Goal: Task Accomplishment & Management: Complete application form

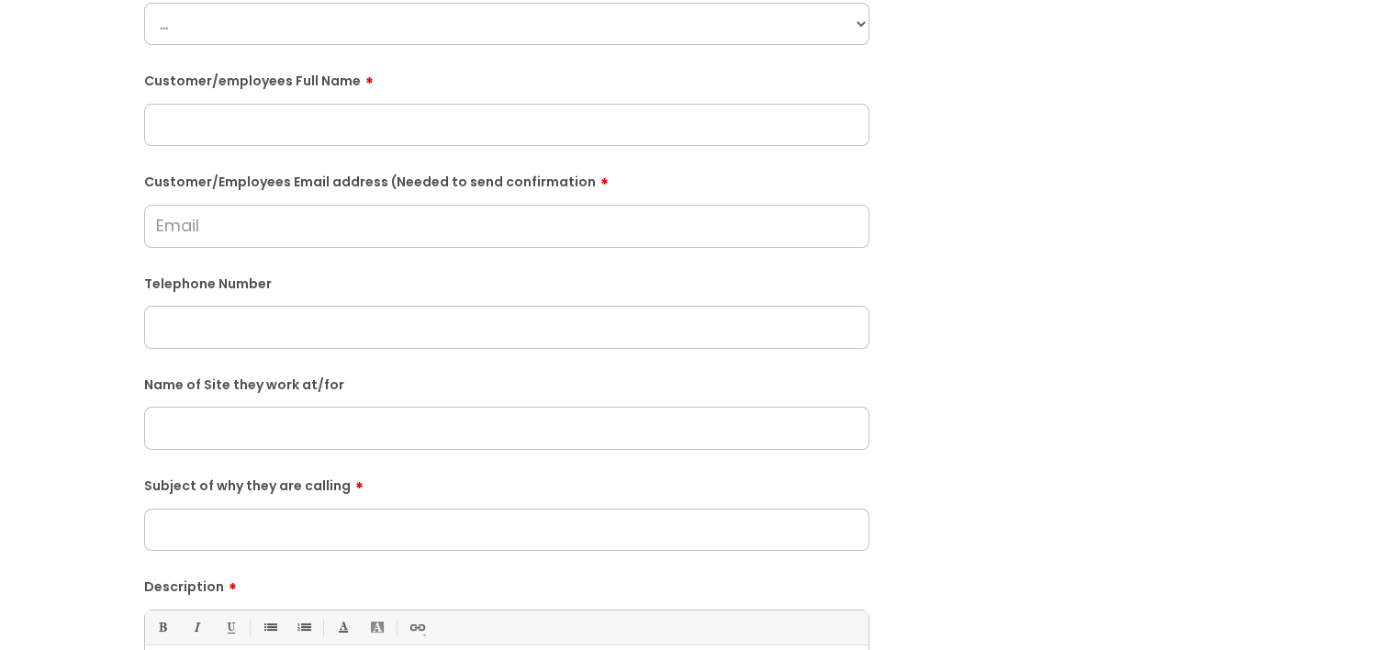
scroll to position [367, 0]
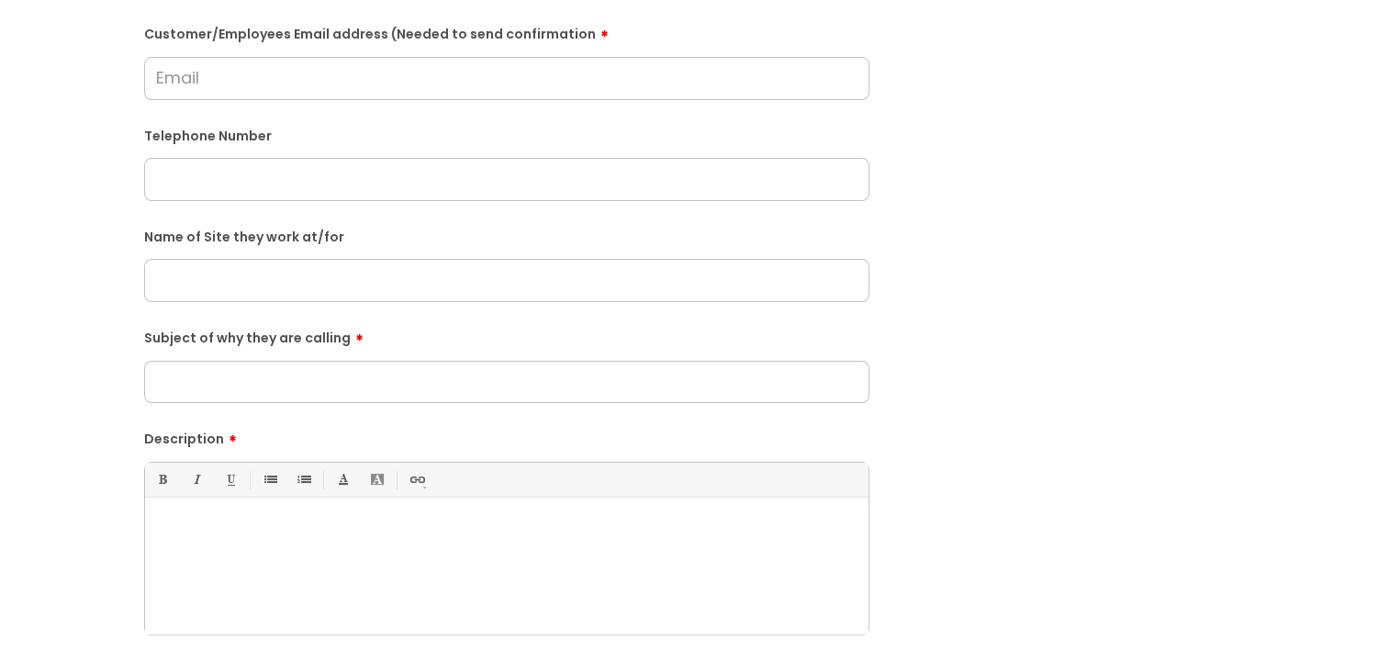
click at [299, 519] on div at bounding box center [507, 571] width 724 height 127
paste div
click at [247, 528] on p "[PERSON_NAME] from [GEOGRAPHIC_DATA], [GEOGRAPHIC_DATA] called as her payslip h…" at bounding box center [507, 530] width 696 height 17
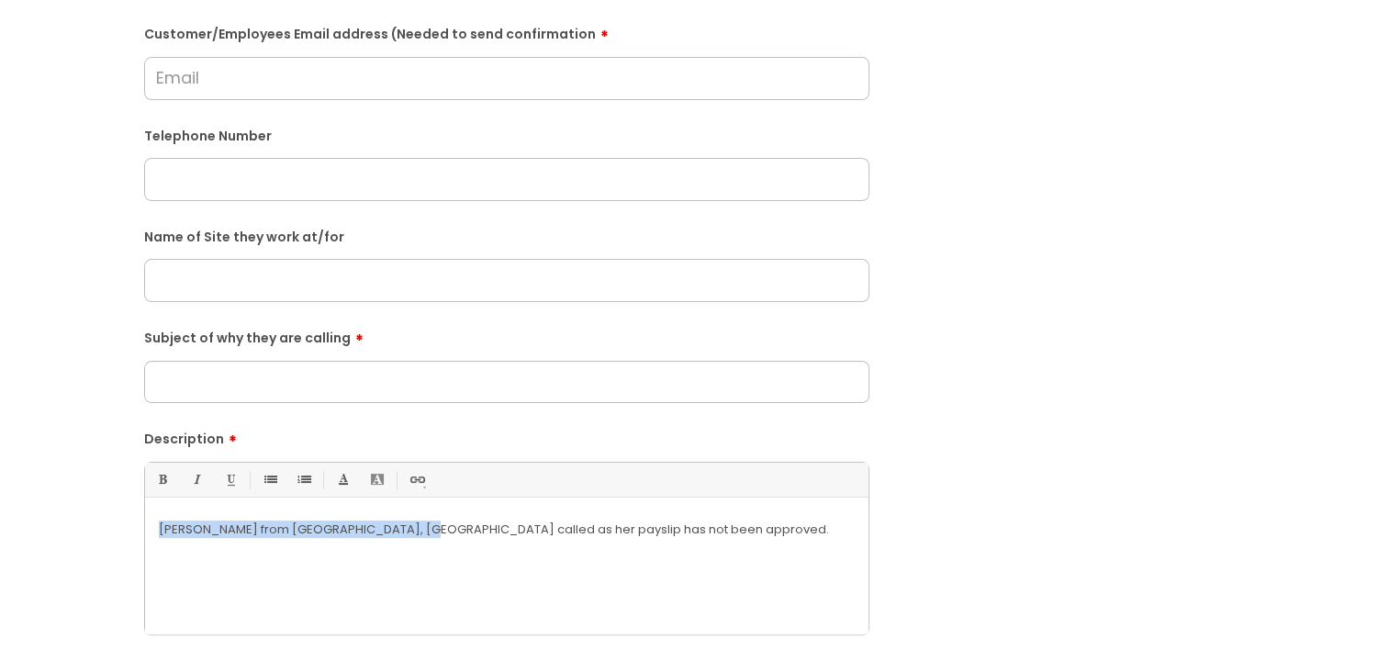
drag, startPoint x: 404, startPoint y: 527, endPoint x: 64, endPoint y: 529, distance: 339.8
click at [64, 529] on div "Submit a ticket Is the caller a ......? ... Citrus Customer Citrus Employee [DE…" at bounding box center [694, 280] width 1353 height 1057
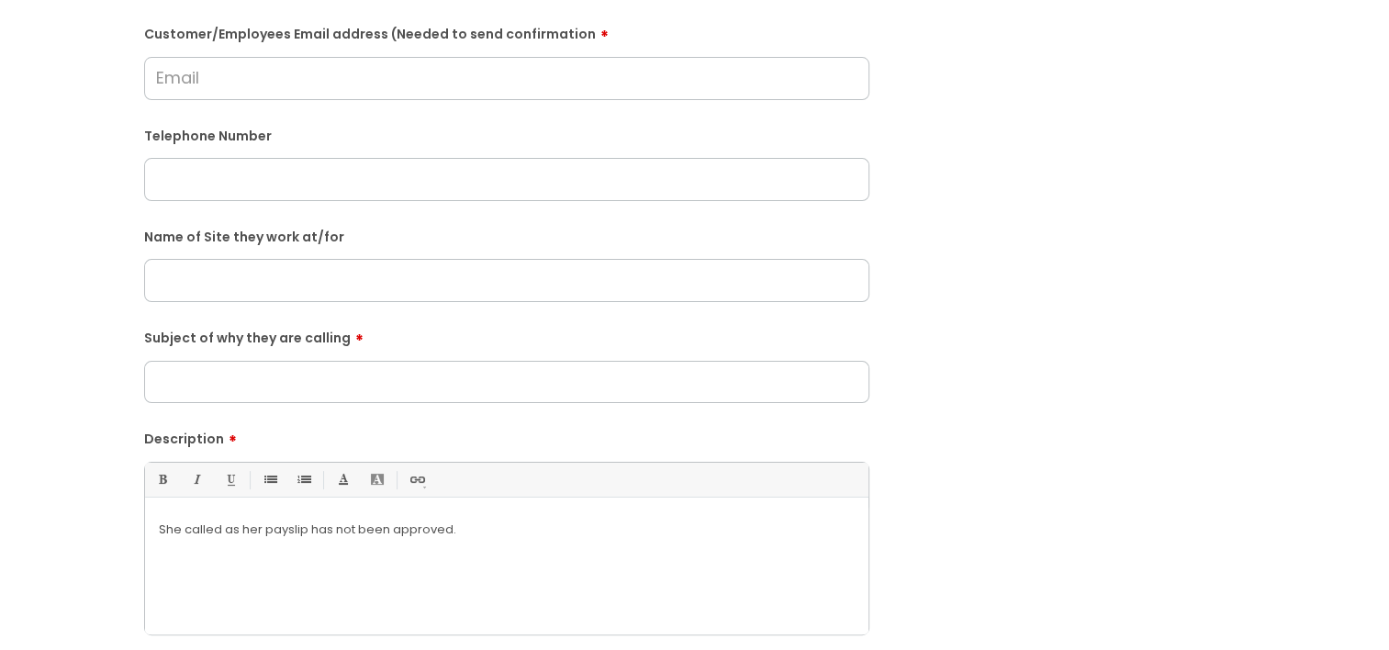
click at [222, 530] on p "She called as her payslip has not been approved." at bounding box center [507, 530] width 696 height 17
click at [515, 519] on div "She called again as her payslip has not been approved." at bounding box center [507, 571] width 724 height 127
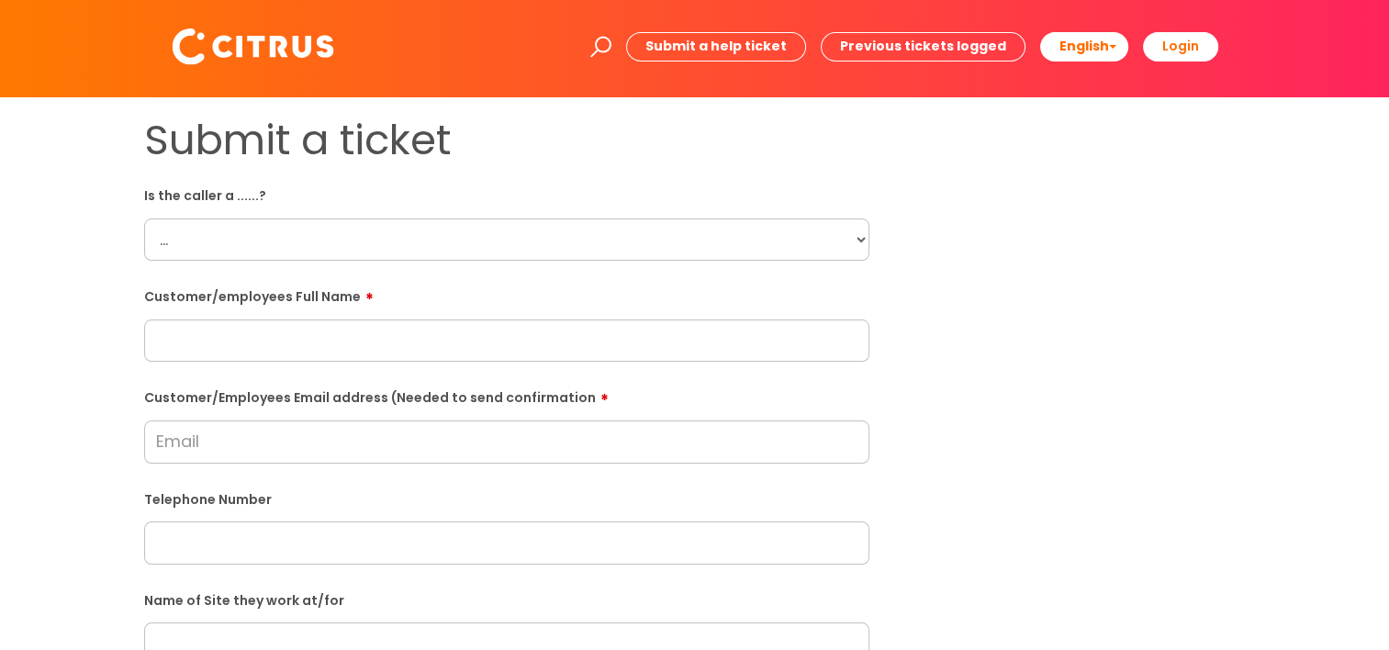
scroll to position [0, 0]
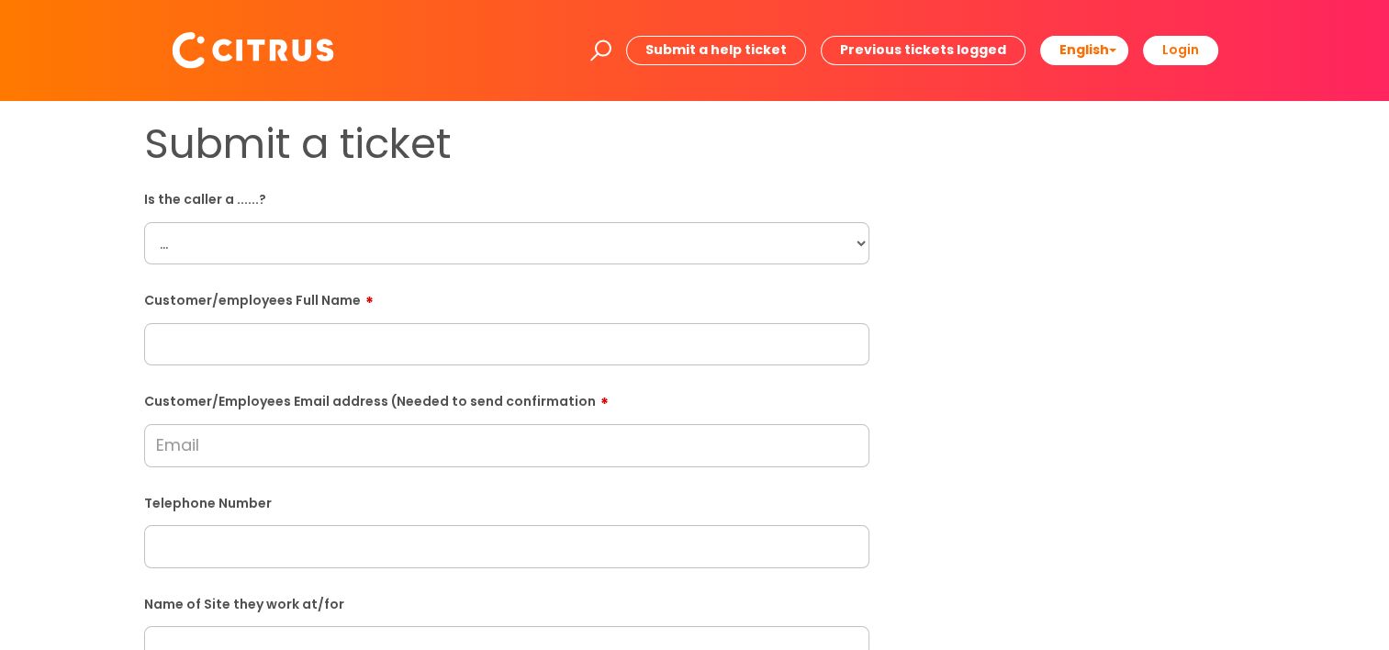
click at [286, 349] on input "text" at bounding box center [506, 344] width 725 height 42
paste input "[PERSON_NAME]"
type input "[PERSON_NAME]"
drag, startPoint x: 271, startPoint y: 239, endPoint x: 262, endPoint y: 265, distance: 28.2
click at [271, 239] on select "... Citrus Customer Citrus Employee [DEMOGRAPHIC_DATA] Supplier" at bounding box center [506, 243] width 725 height 42
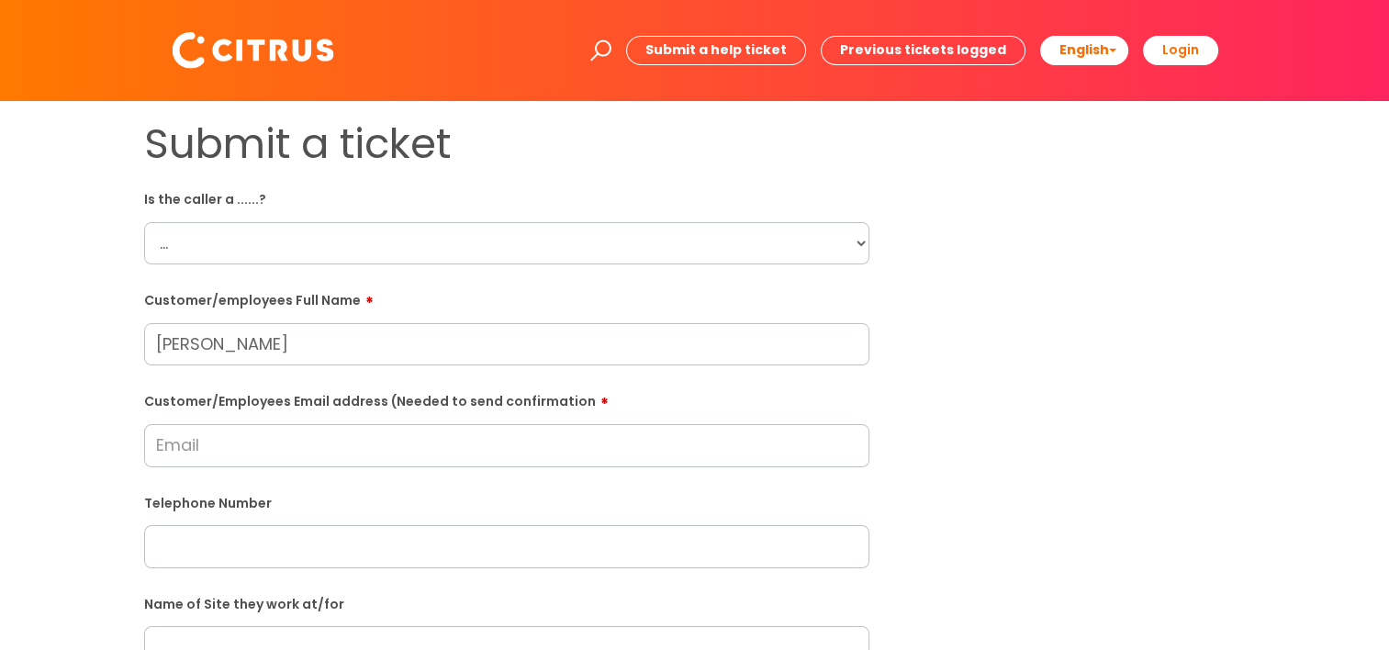
select select "Citrus Employee"
click at [144, 222] on select "... Citrus Customer Citrus Employee [DEMOGRAPHIC_DATA] Supplier" at bounding box center [506, 243] width 725 height 42
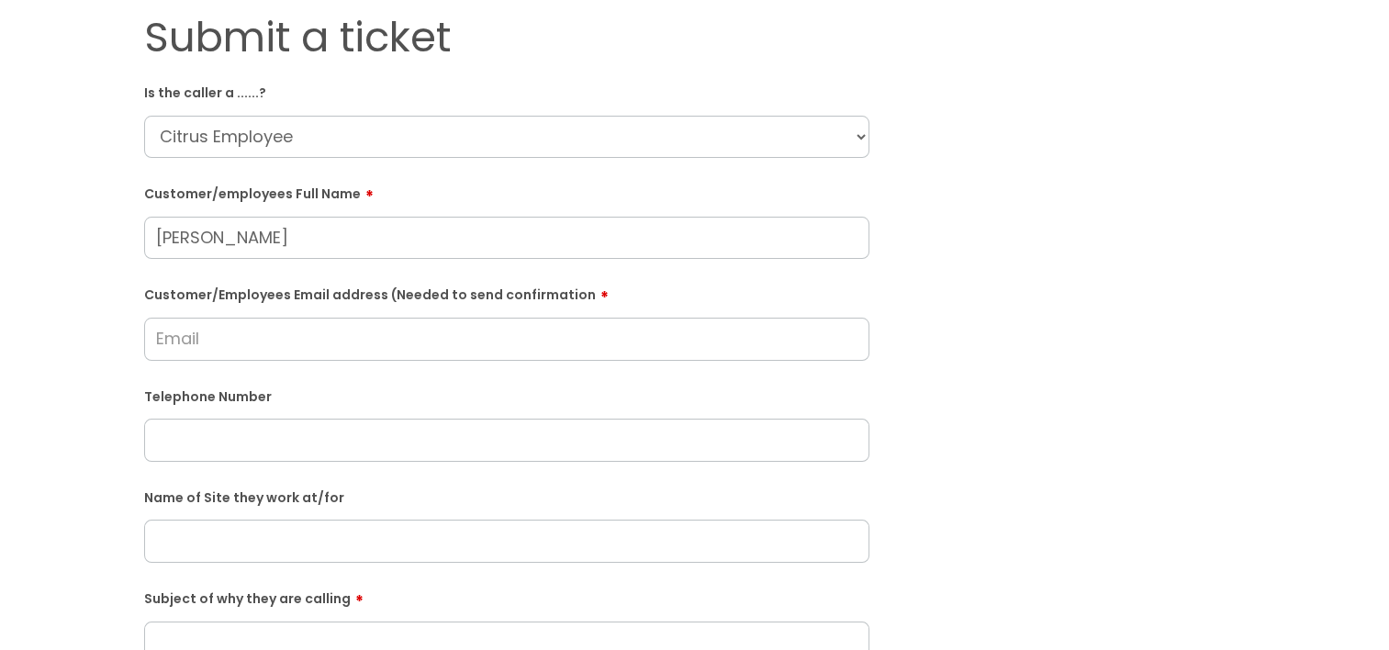
scroll to position [367, 0]
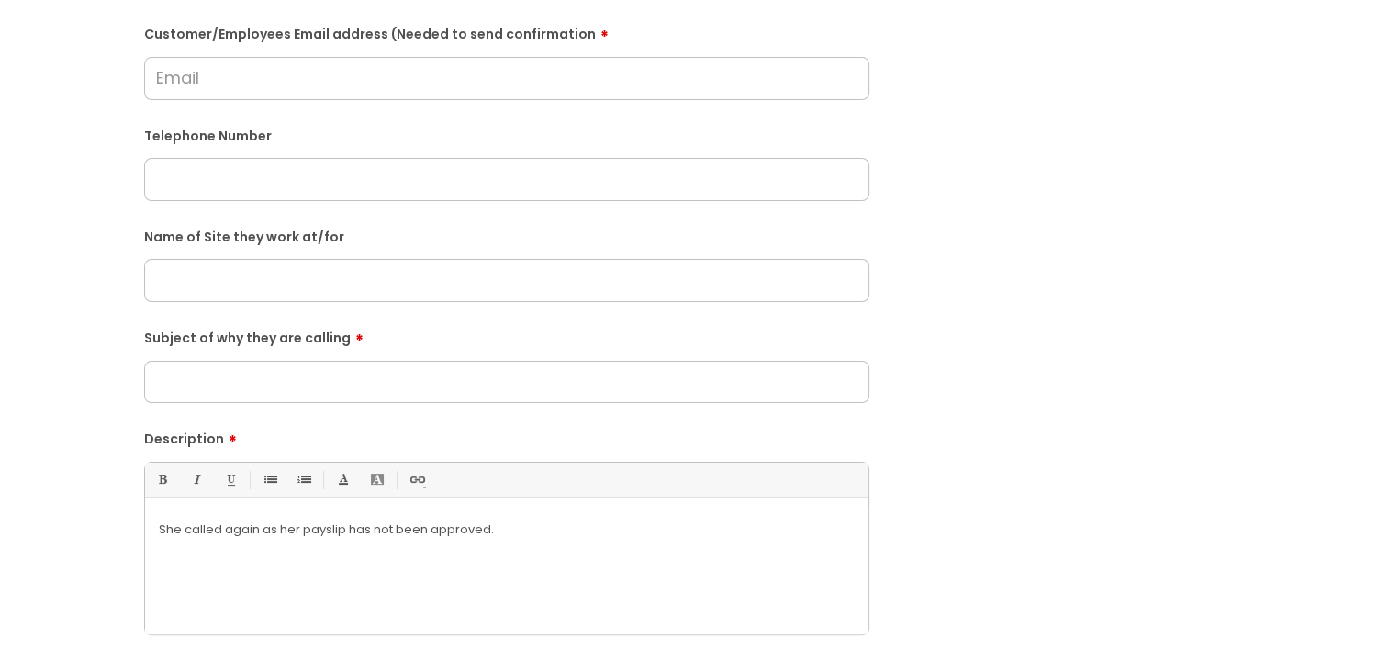
drag, startPoint x: 304, startPoint y: 382, endPoint x: 291, endPoint y: 383, distance: 12.9
click at [304, 382] on input "Subject of why they are calling" at bounding box center [506, 382] width 725 height 42
click at [287, 291] on input "text" at bounding box center [506, 280] width 725 height 42
paste input "[GEOGRAPHIC_DATA], [GEOGRAPHIC_DATA]"
type input "[GEOGRAPHIC_DATA], [GEOGRAPHIC_DATA]"
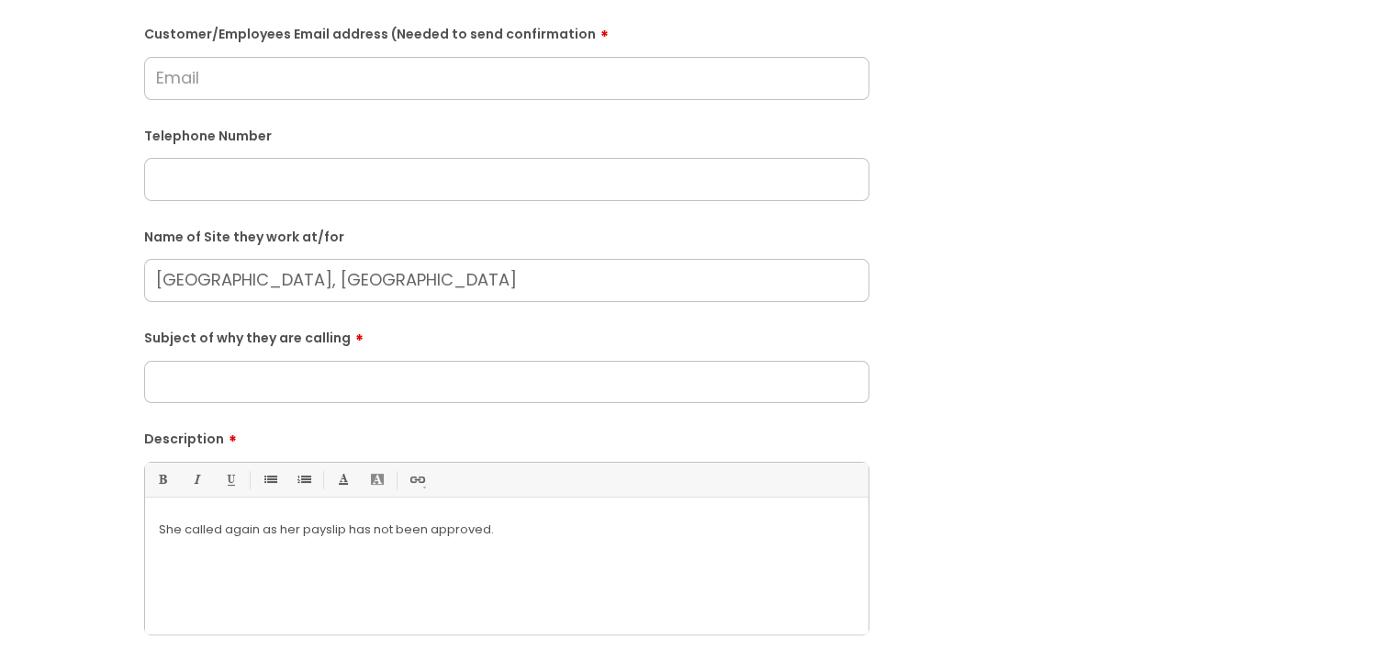
click at [309, 382] on input "Subject of why they are calling" at bounding box center [506, 382] width 725 height 42
click at [150, 386] on input "Payslip" at bounding box center [506, 382] width 725 height 42
type input "No Payslip"
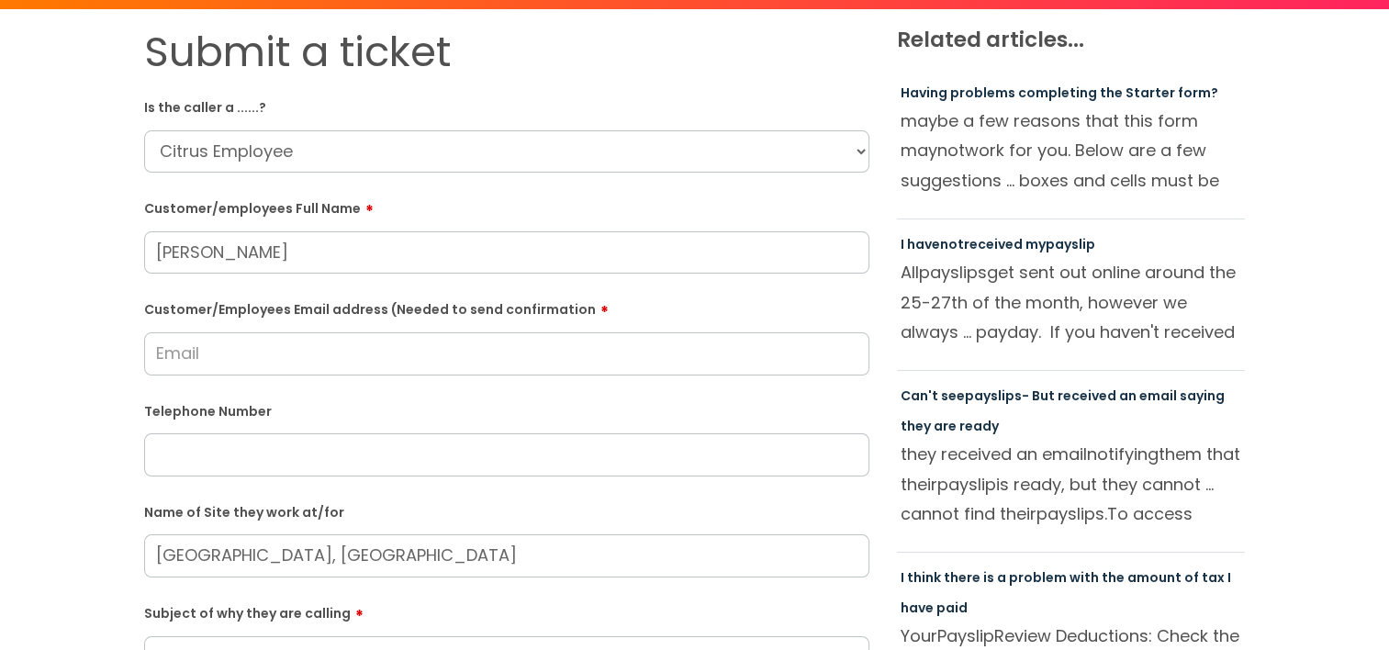
scroll to position [184, 0]
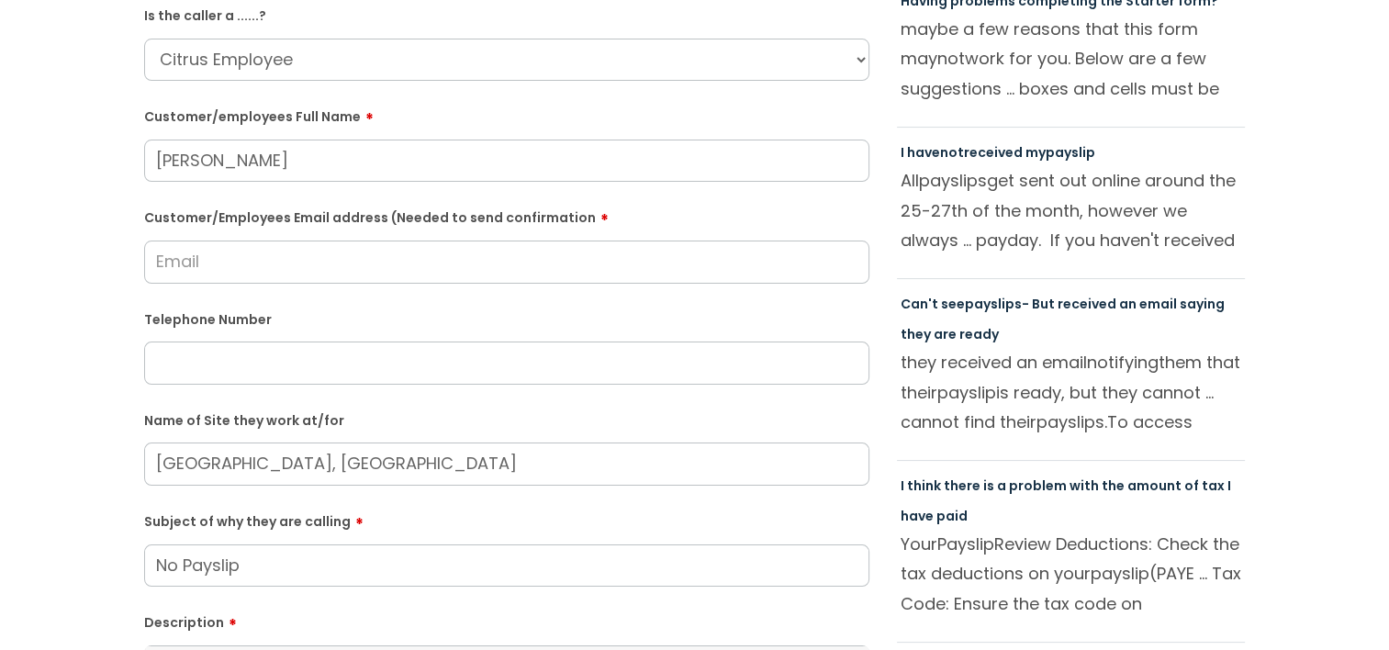
click at [198, 266] on input "Customer/Employees Email address (Needed to send confirmation" at bounding box center [506, 262] width 725 height 42
paste input "[EMAIL_ADDRESS][DOMAIN_NAME]"
type input "[EMAIL_ADDRESS][DOMAIN_NAME]"
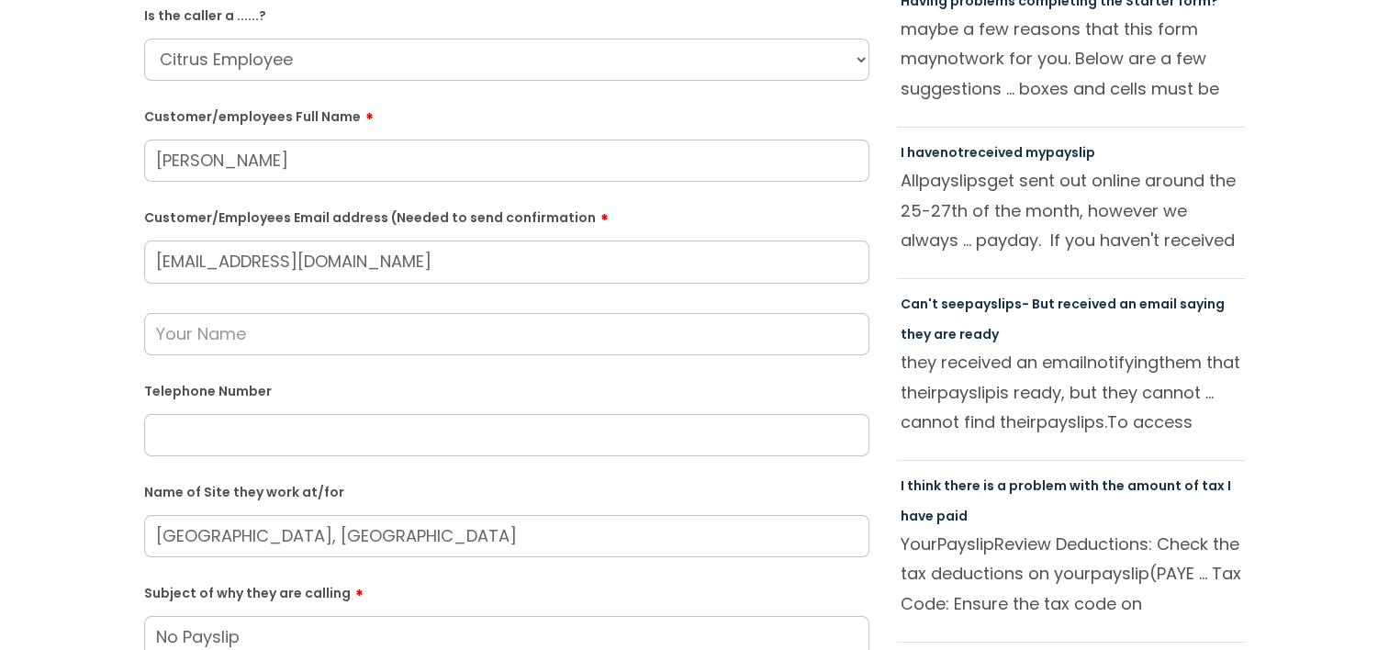
drag, startPoint x: 230, startPoint y: 432, endPoint x: 228, endPoint y: 353, distance: 79.9
click at [230, 432] on input "text" at bounding box center [506, 435] width 725 height 42
paste input "07925609658"
type input "07925609658"
click at [224, 344] on input "text" at bounding box center [506, 334] width 725 height 42
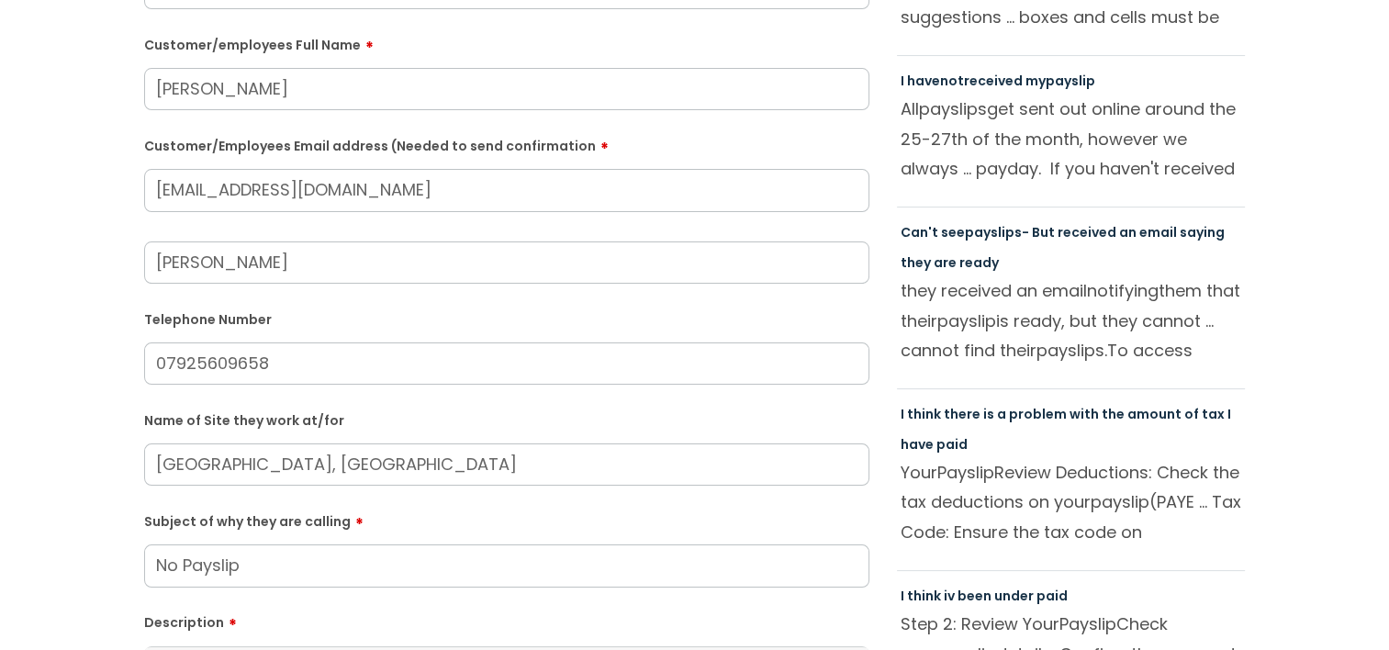
scroll to position [367, 0]
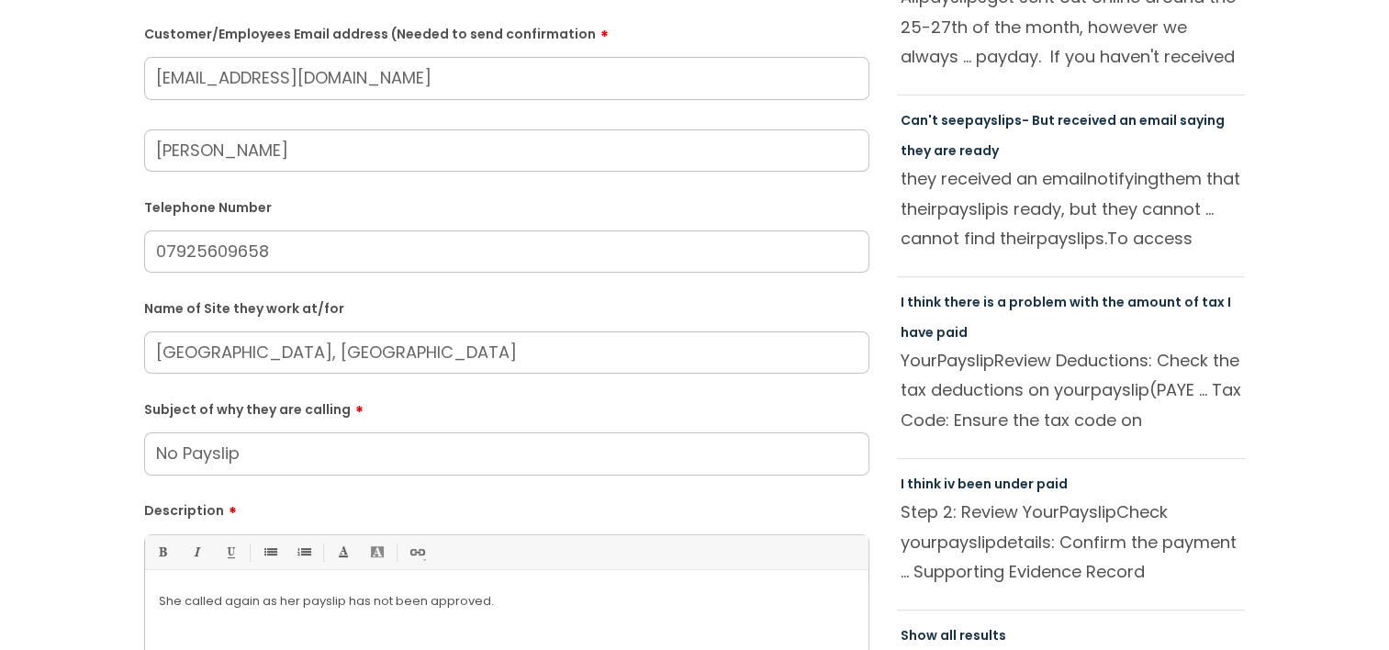
type input "[PERSON_NAME]"
click at [448, 357] on input "[GEOGRAPHIC_DATA], [GEOGRAPHIC_DATA]" at bounding box center [506, 352] width 725 height 42
click at [442, 358] on input "[GEOGRAPHIC_DATA], [GEOGRAPHIC_DATA]" at bounding box center [506, 352] width 725 height 42
click at [555, 615] on div "She called again as her payslip has not been approved." at bounding box center [507, 642] width 724 height 127
click at [514, 609] on p "She called again as her payslip has not been approved." at bounding box center [507, 601] width 696 height 17
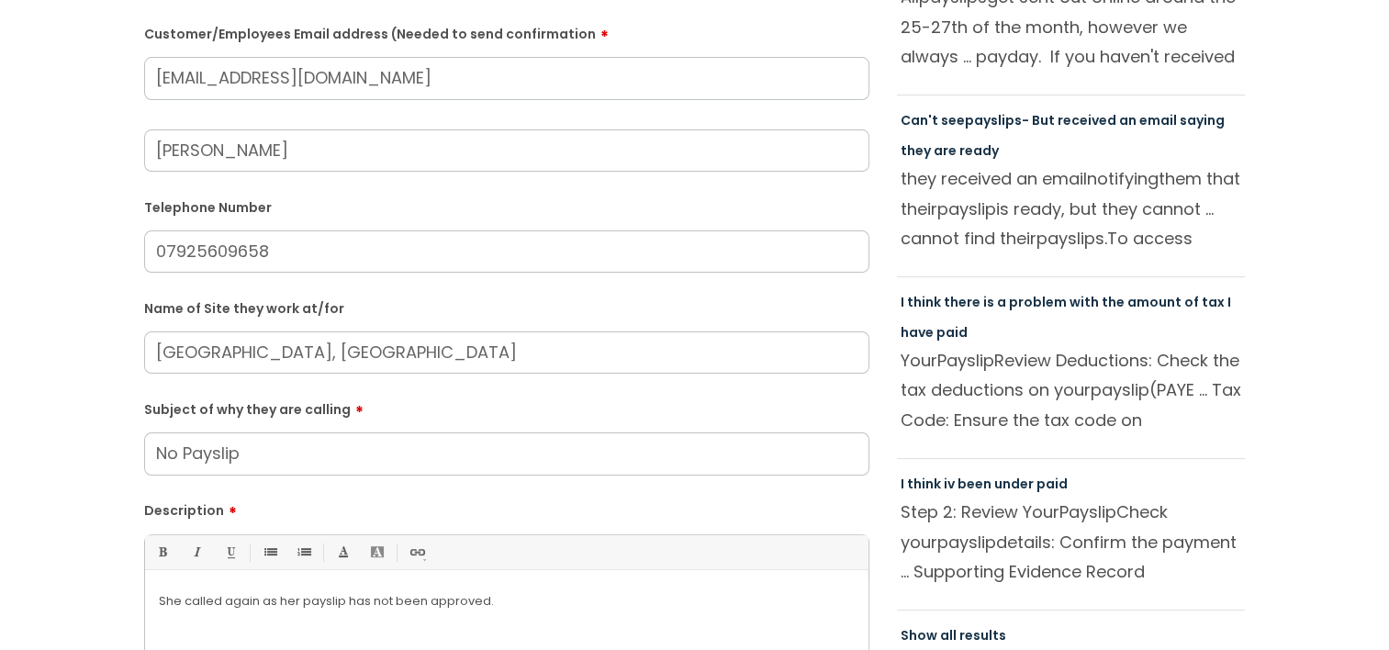
click at [514, 609] on p "She called again as her payslip has not been approved." at bounding box center [507, 601] width 696 height 17
click at [510, 603] on p "She called again as her payslip has not been approved." at bounding box center [507, 601] width 696 height 17
click at [505, 603] on p "She called again as her payslip has not been approved." at bounding box center [507, 601] width 696 height 17
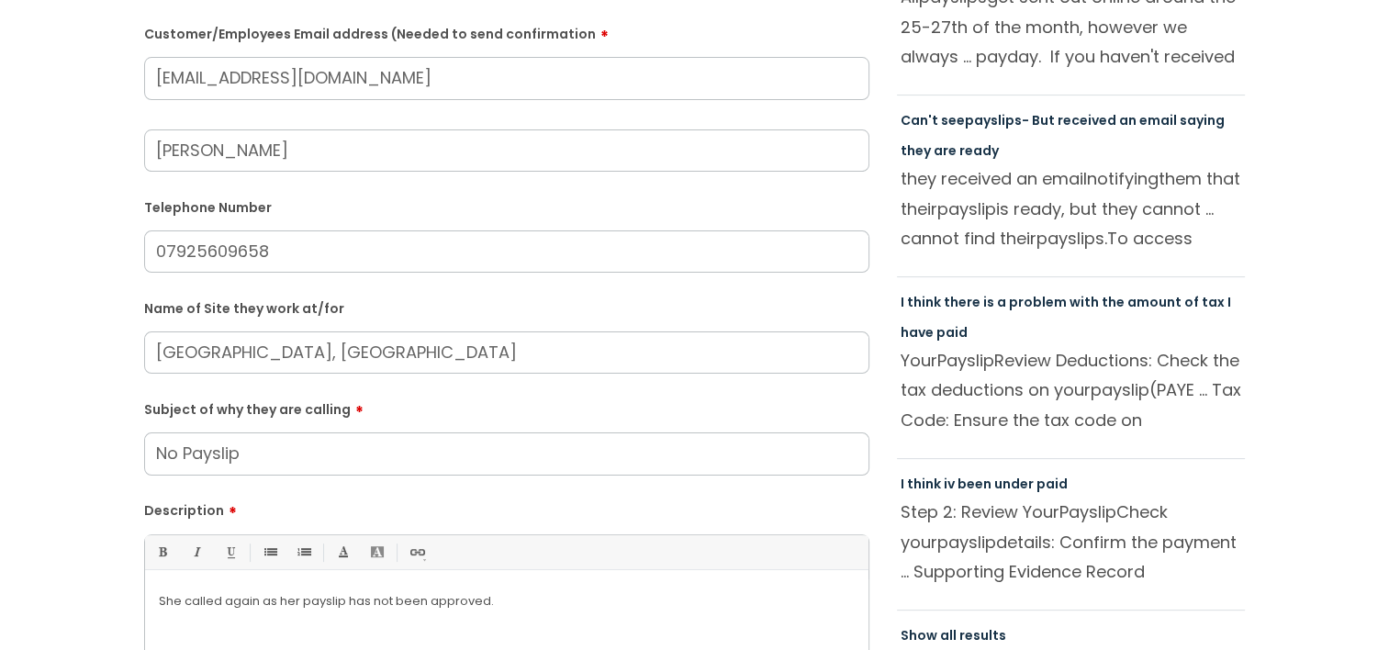
click at [523, 608] on p "She called again as her payslip has not been approved." at bounding box center [507, 601] width 696 height 17
click at [375, 360] on input "[GEOGRAPHIC_DATA], [GEOGRAPHIC_DATA]" at bounding box center [506, 352] width 725 height 42
click at [365, 344] on input "[GEOGRAPHIC_DATA], [GEOGRAPHIC_DATA]" at bounding box center [506, 352] width 725 height 42
click at [367, 351] on input "[GEOGRAPHIC_DATA], [GEOGRAPHIC_DATA]" at bounding box center [506, 352] width 725 height 42
click at [279, 271] on input "07925609658" at bounding box center [506, 251] width 725 height 42
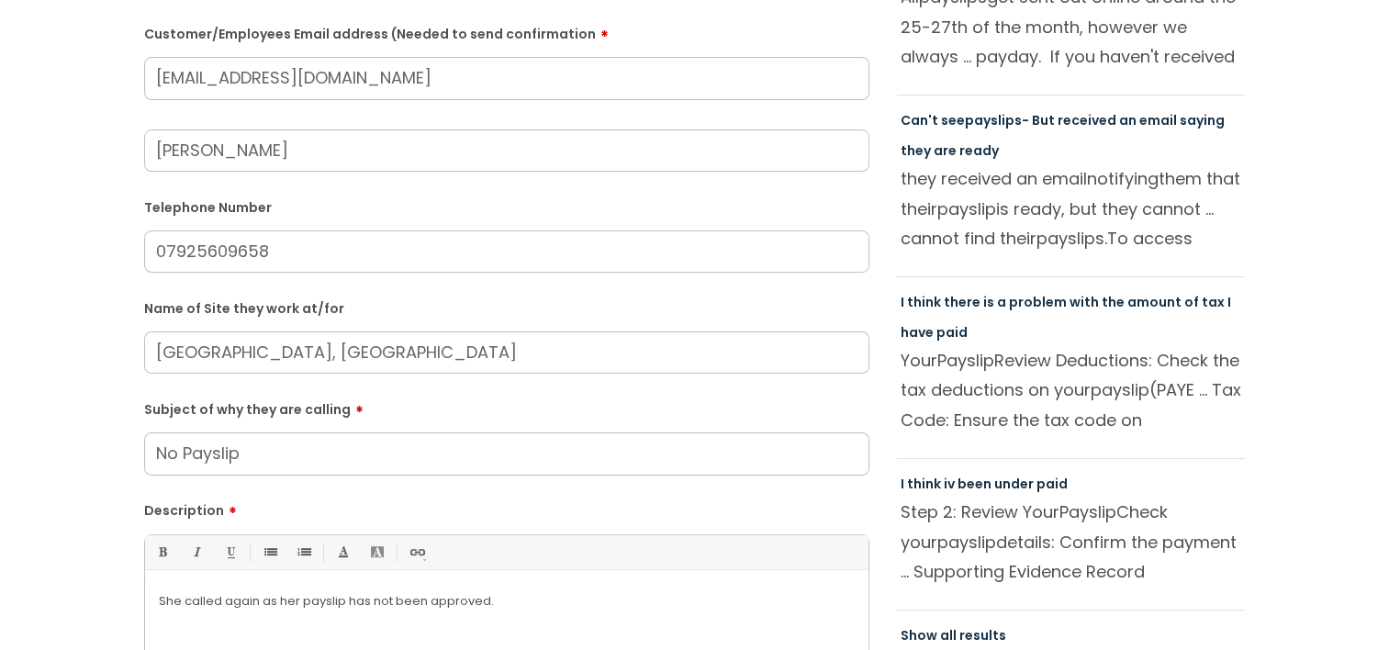
click at [282, 262] on input "07925609658" at bounding box center [506, 251] width 725 height 42
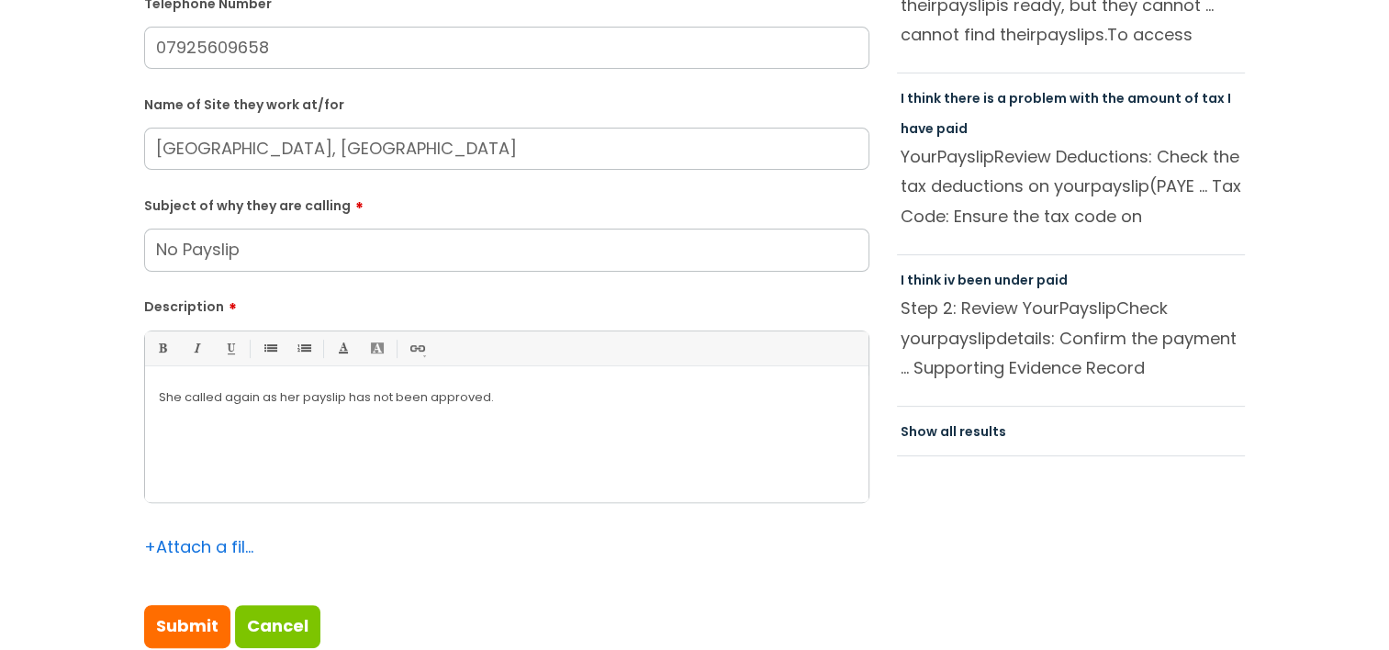
scroll to position [643, 0]
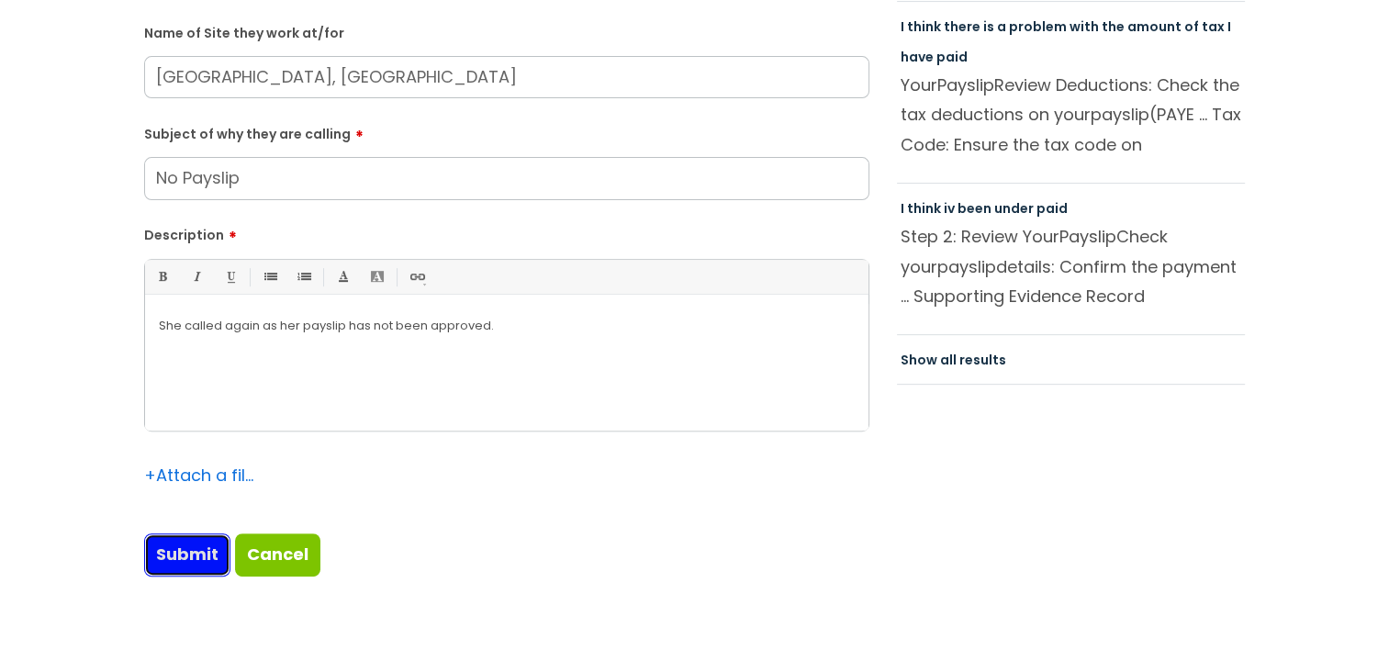
click at [195, 562] on input "Submit" at bounding box center [187, 555] width 86 height 42
type input "Please Wait..."
